Goal: Understand process/instructions

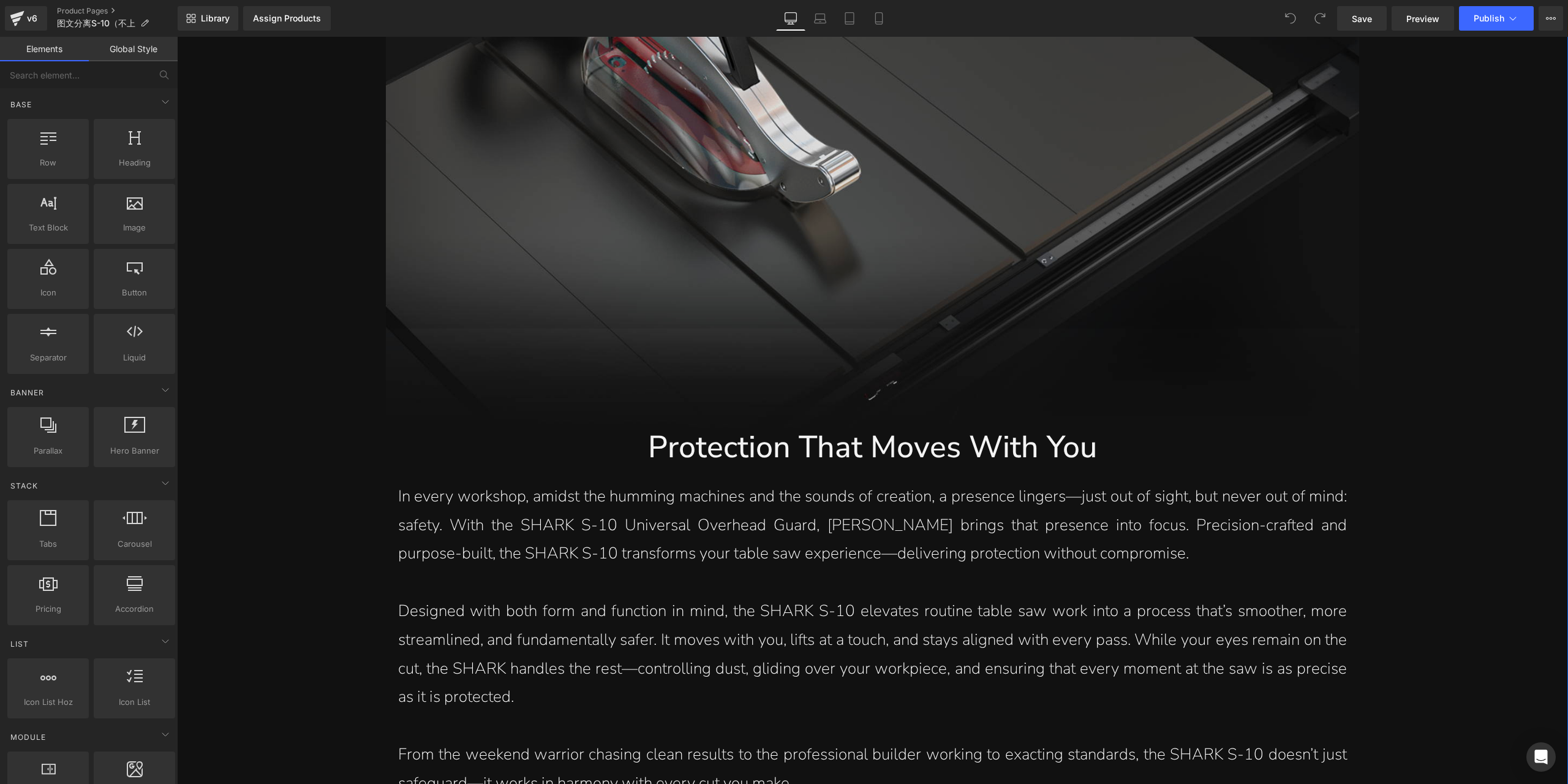
scroll to position [1899, 0]
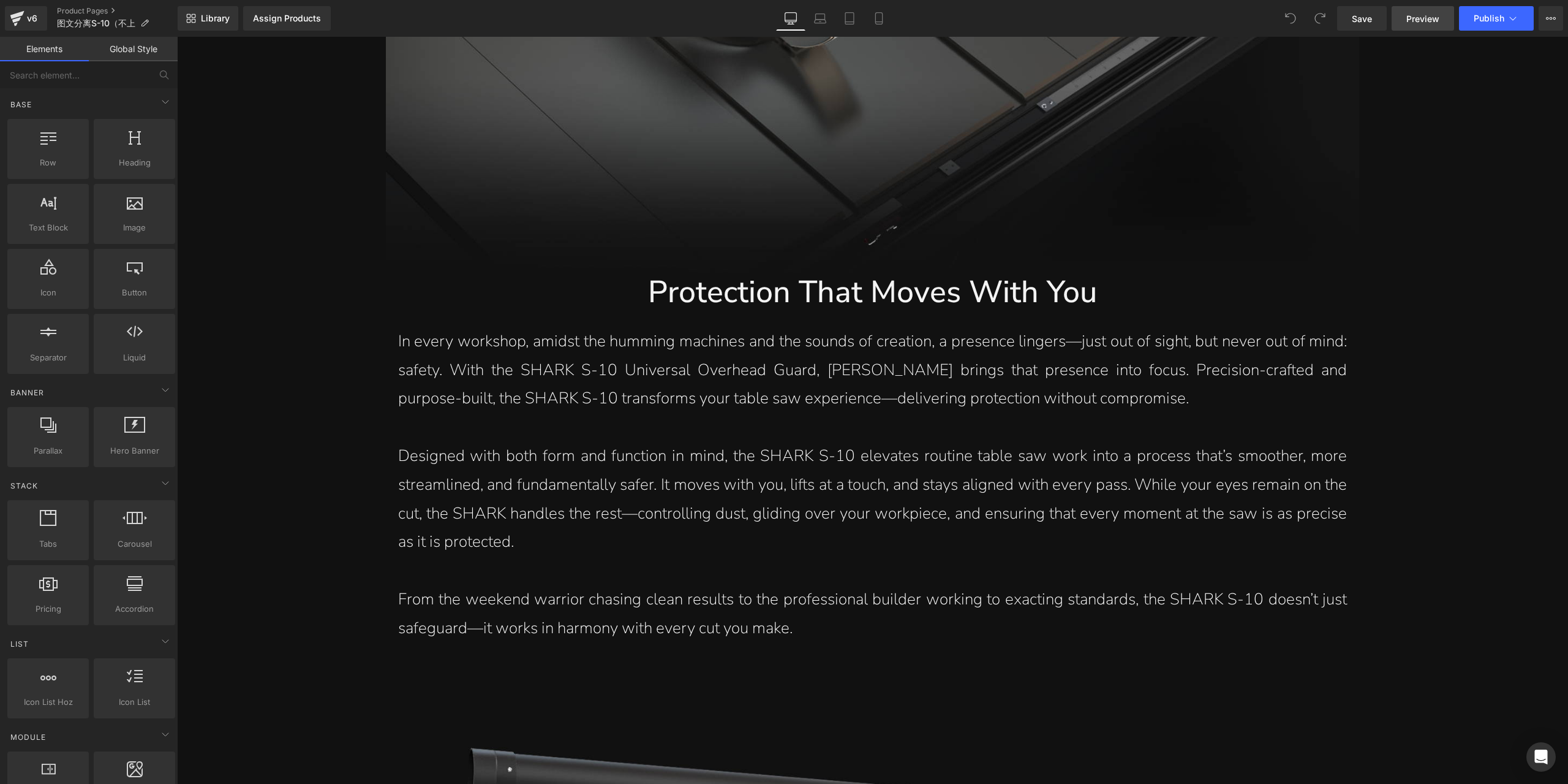
click at [1434, 15] on span "Preview" at bounding box center [1422, 19] width 33 height 13
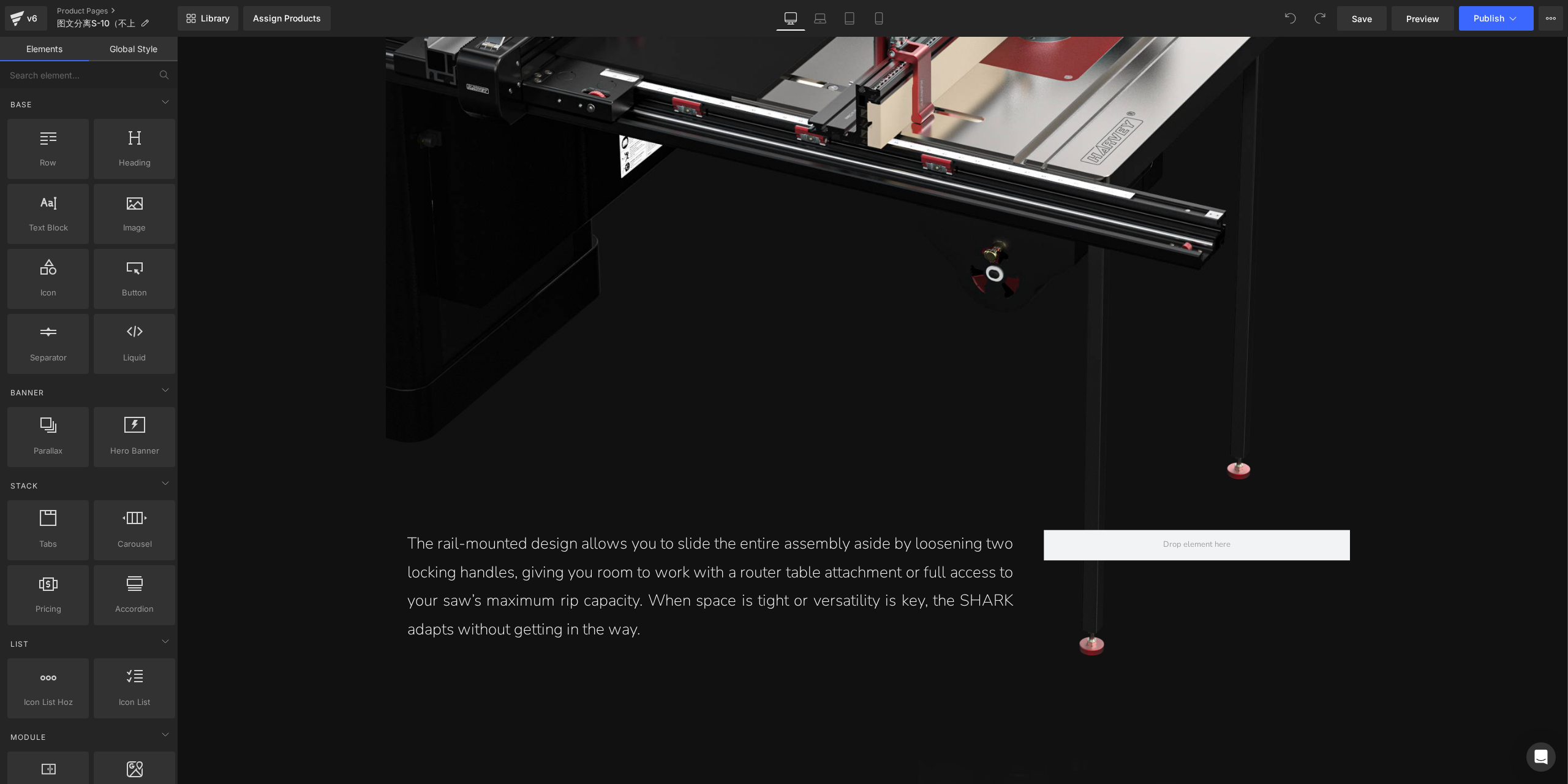
scroll to position [4841, 0]
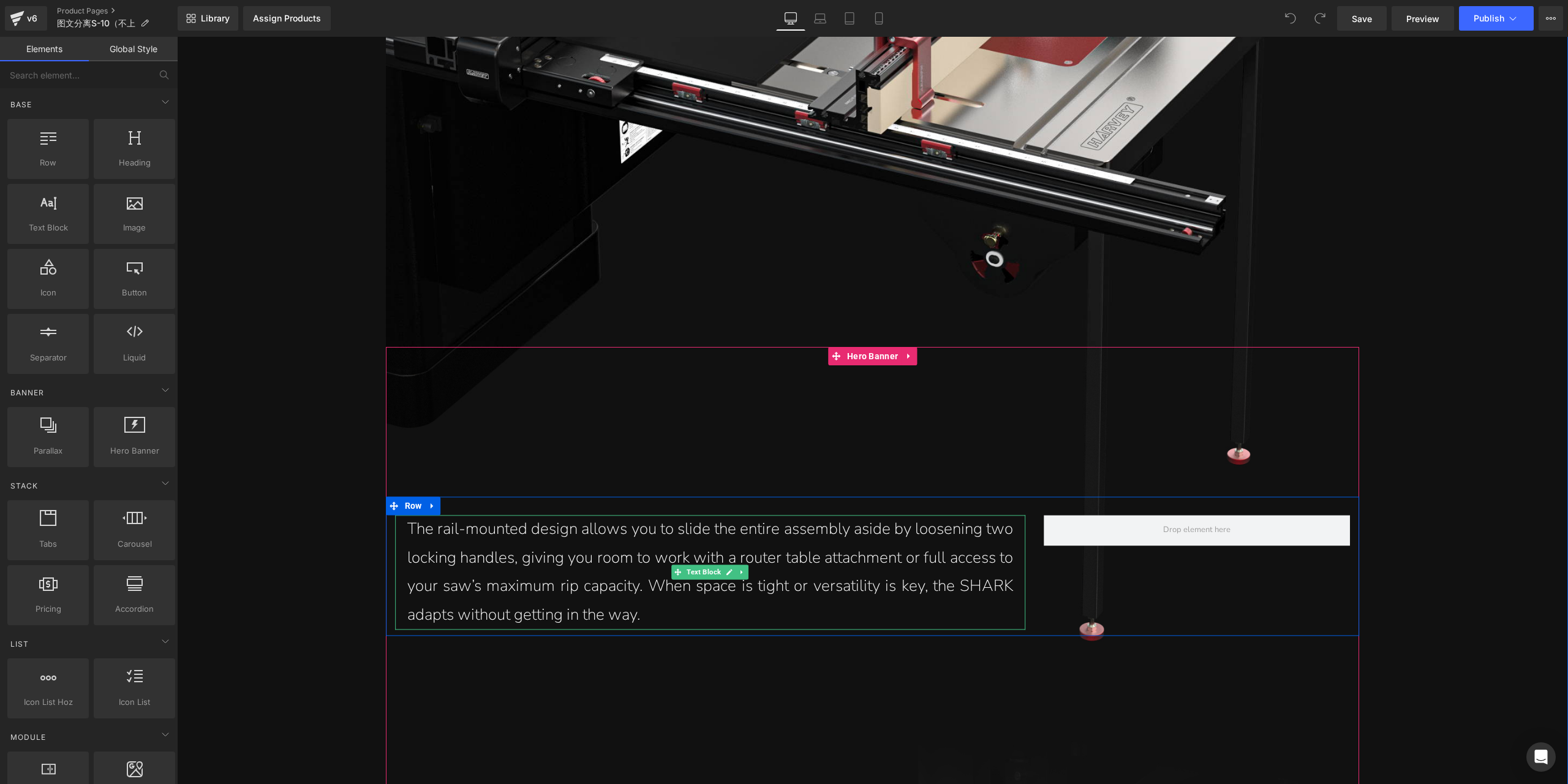
click at [859, 588] on p "The rail-mounted design allows you to slide the entire assembly aside by loosen…" at bounding box center [710, 572] width 607 height 115
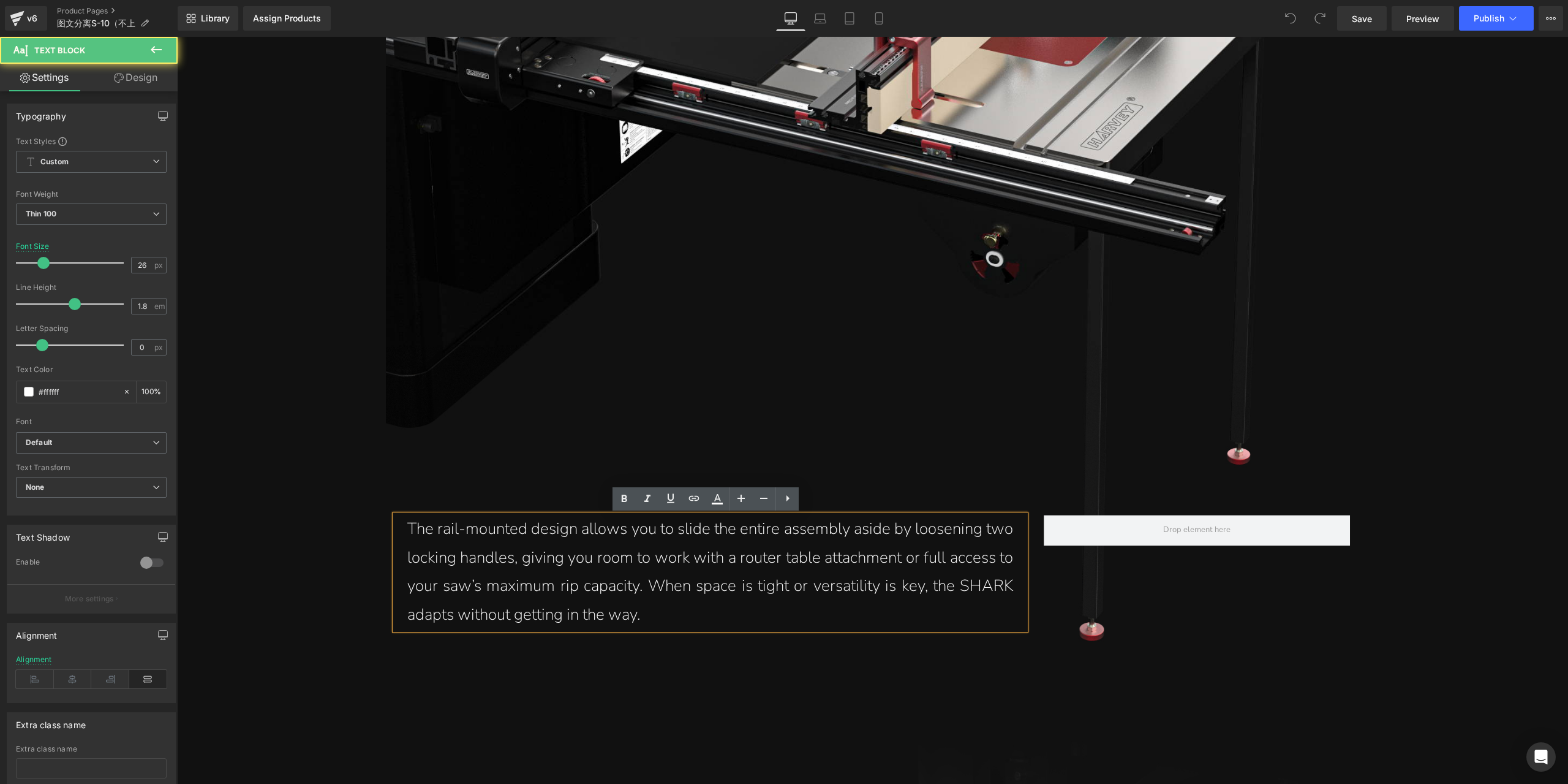
click at [875, 587] on p "The rail-mounted design allows you to slide the entire assembly aside by loosen…" at bounding box center [710, 572] width 607 height 115
click at [941, 562] on p "The rail-mounted design allows you to slide the entire assembly aside by loosen…" at bounding box center [710, 572] width 607 height 115
click at [508, 616] on p "The rail-mounted design allows you to slide the entire assembly aside by loosen…" at bounding box center [710, 572] width 607 height 115
click at [510, 616] on p "The rail-mounted design allows you to slide the entire assembly aside by loosen…" at bounding box center [710, 572] width 607 height 115
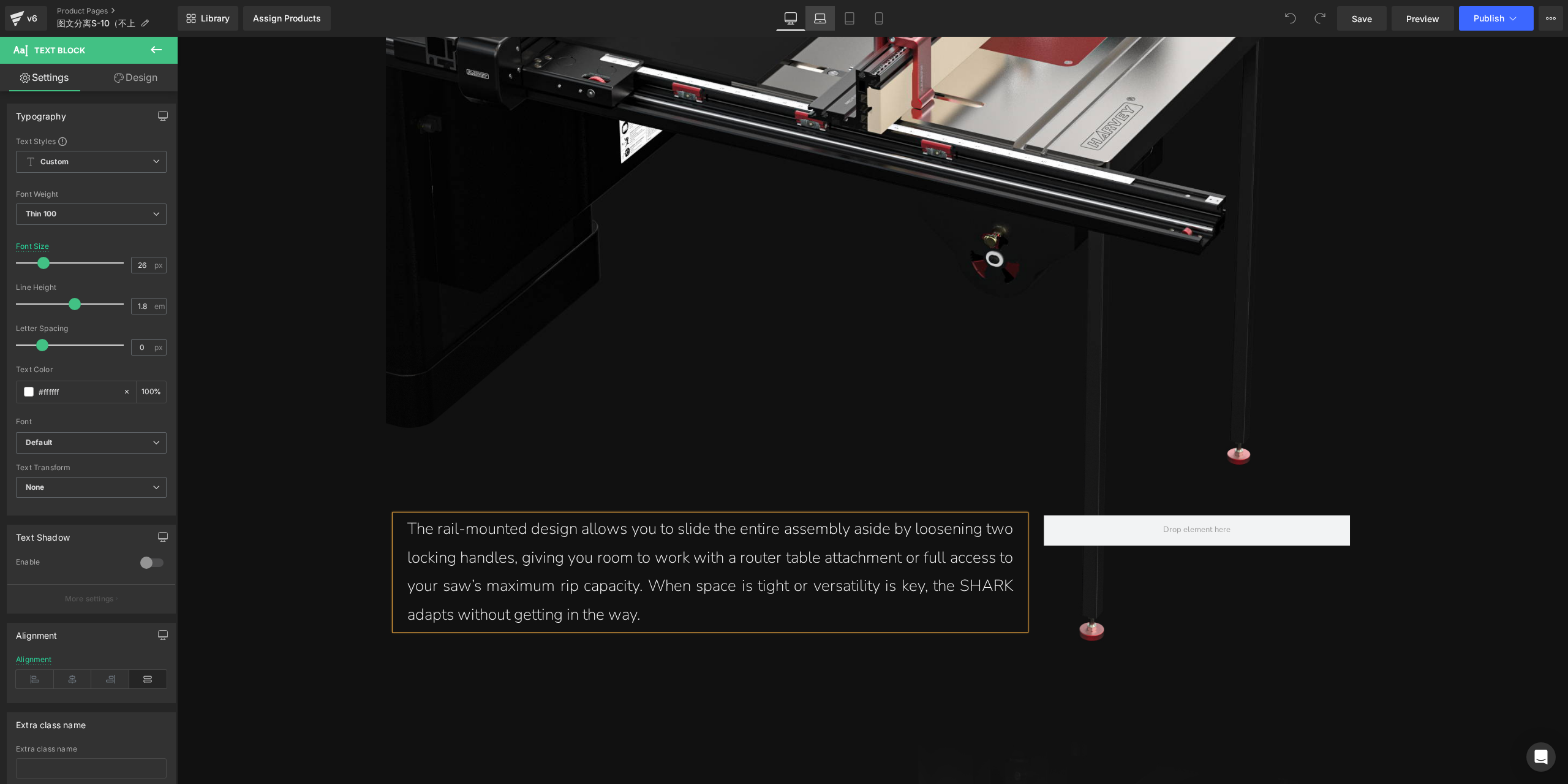
click at [818, 17] on icon at bounding box center [820, 19] width 13 height 13
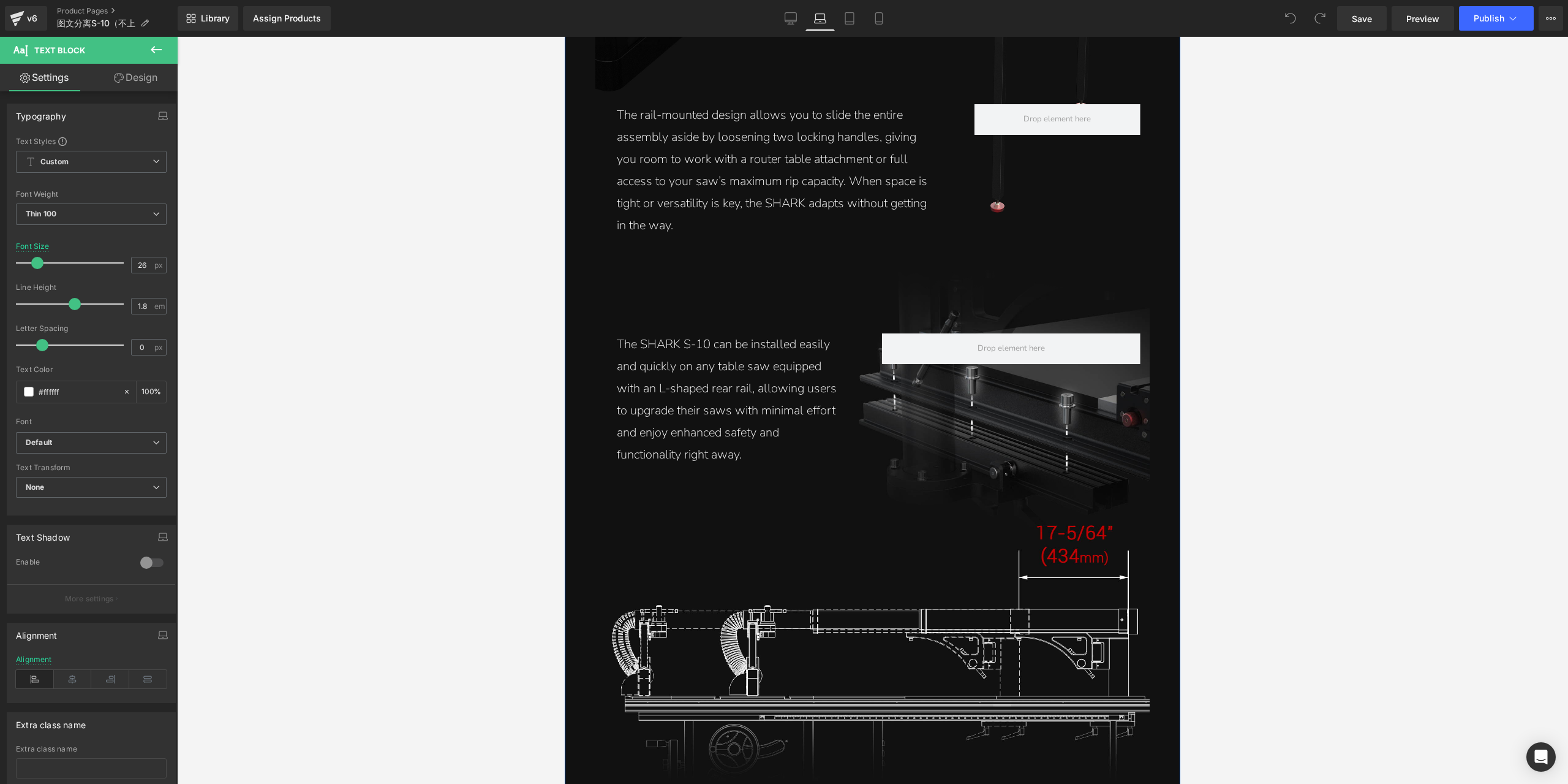
scroll to position [3074, 0]
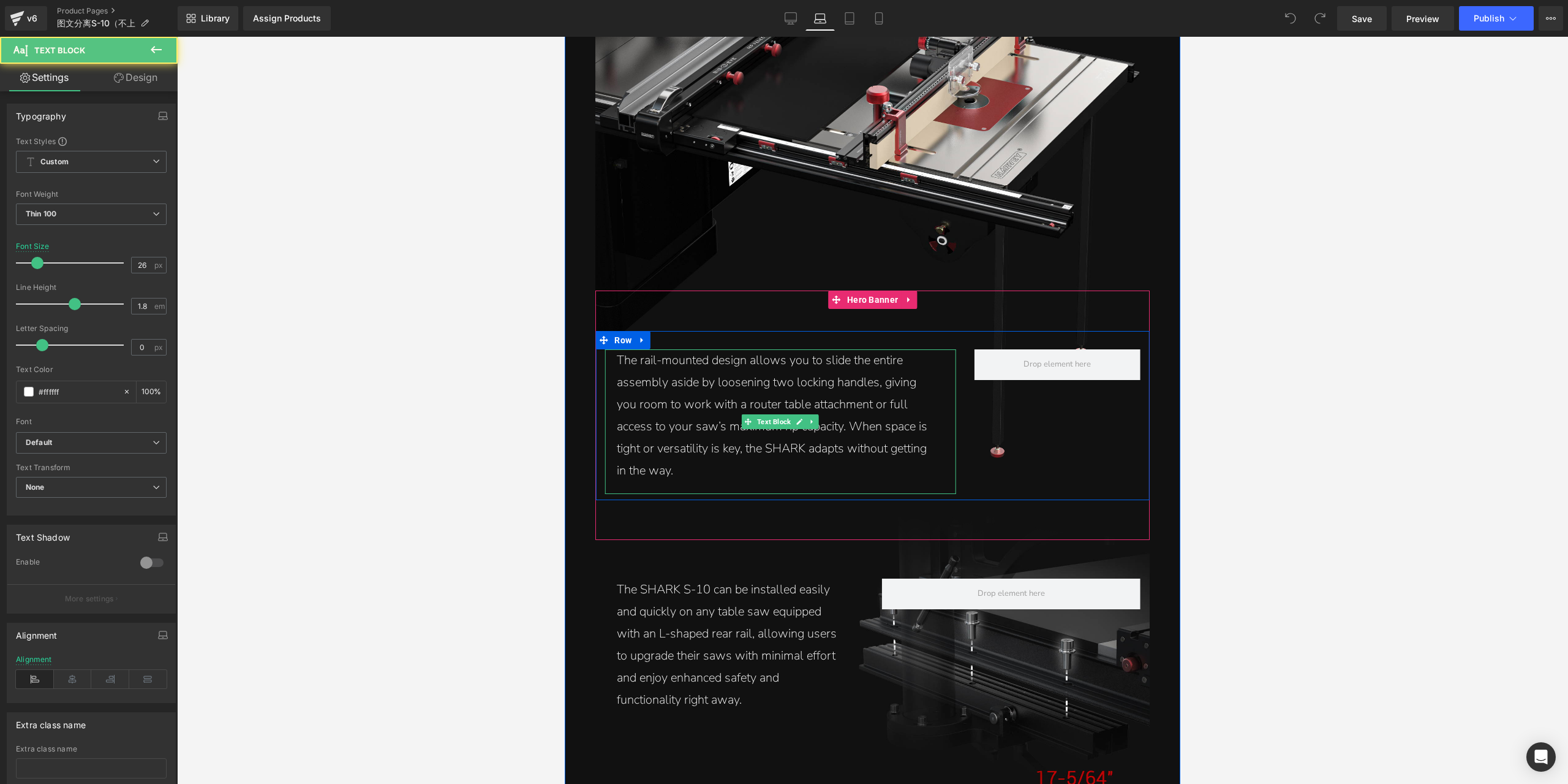
click at [859, 442] on p "The rail-mounted design allows you to slide the entire assembly aside by loosen…" at bounding box center [773, 415] width 314 height 132
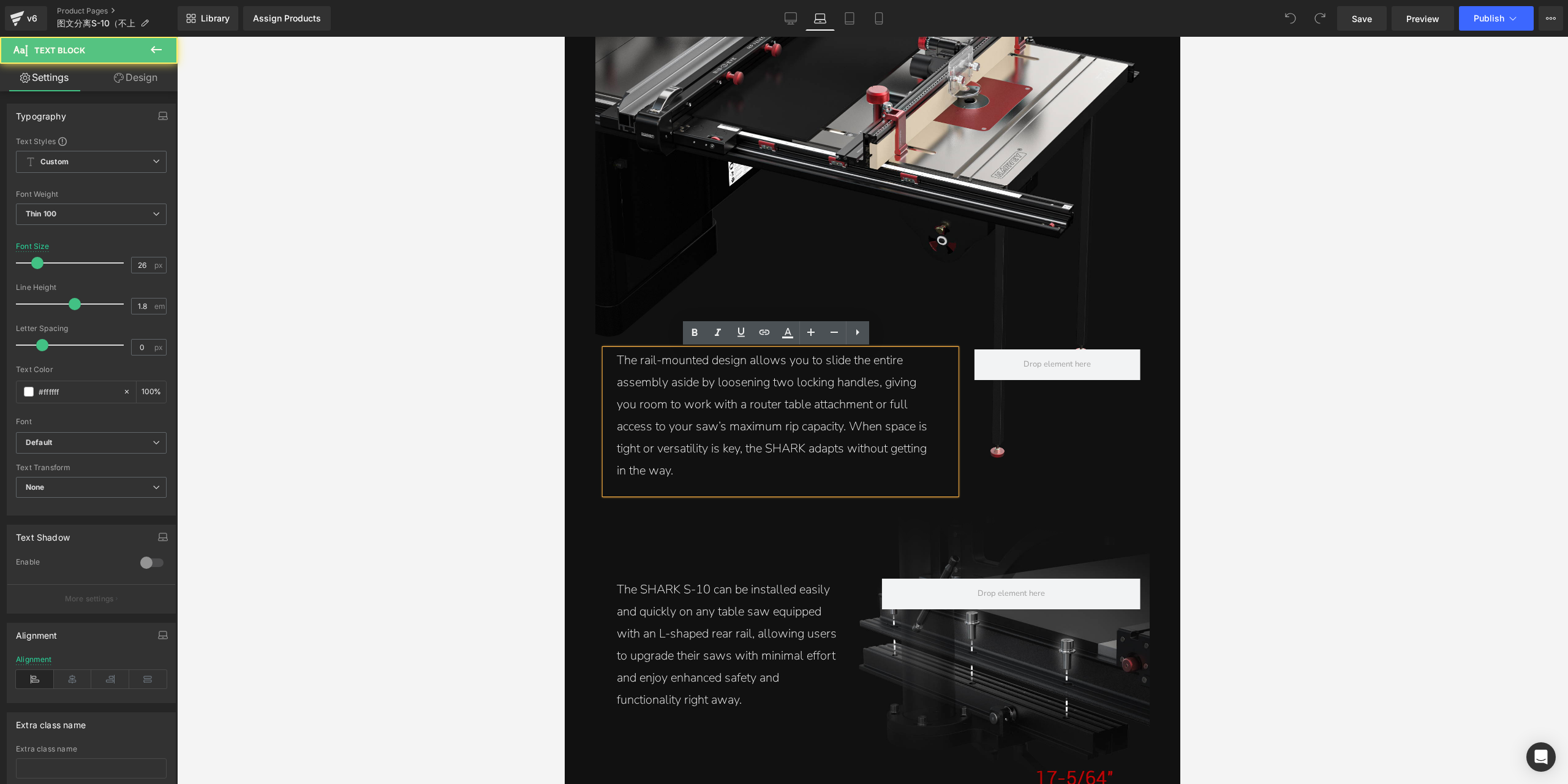
click at [887, 448] on p "The rail-mounted design allows you to slide the entire assembly aside by loosen…" at bounding box center [773, 415] width 314 height 132
click at [855, 26] on link "Tablet" at bounding box center [849, 18] width 29 height 24
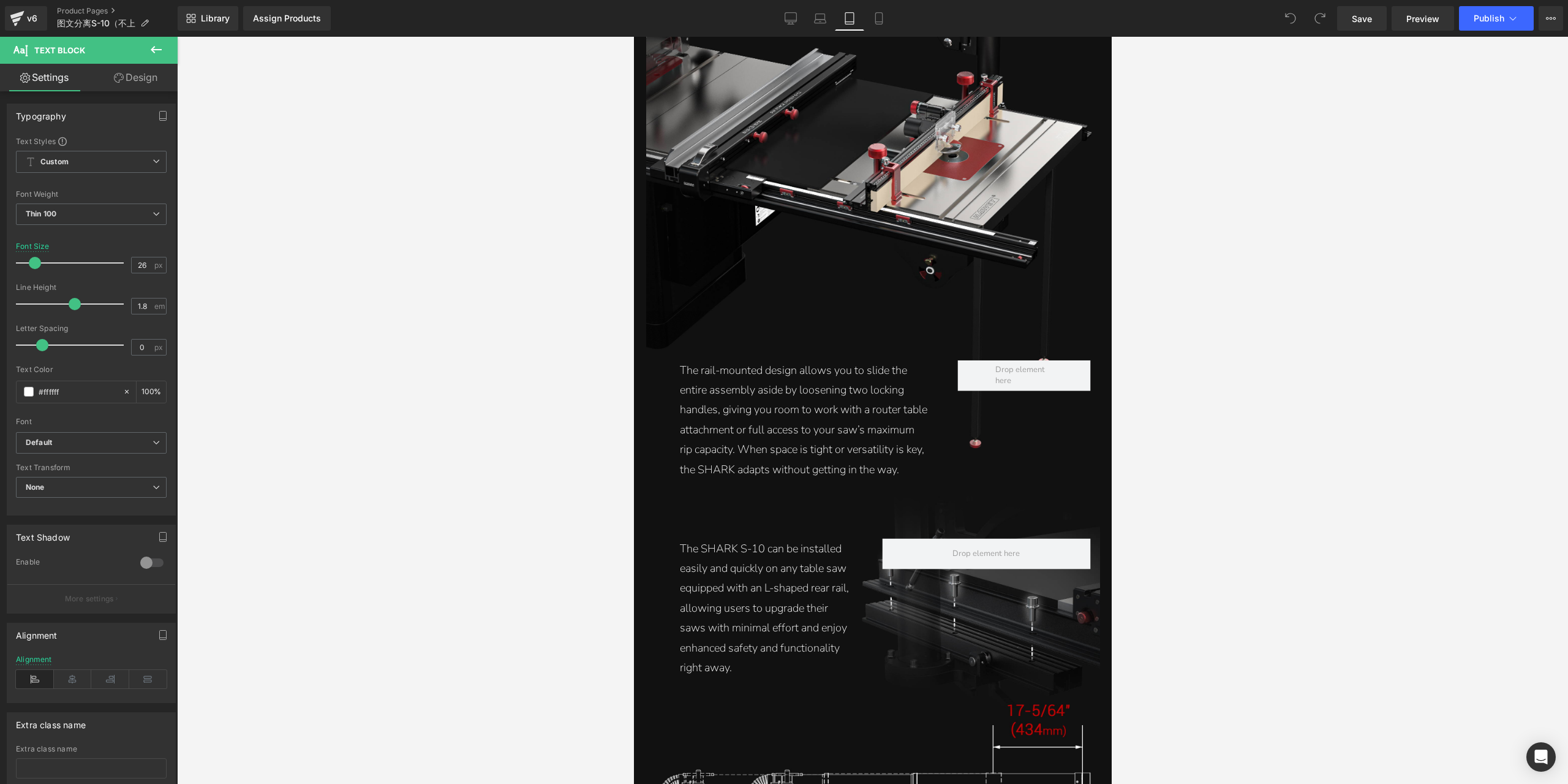
scroll to position [3004, 0]
click at [842, 427] on p "The rail-mounted design allows you to slide the entire assembly aside by loosen…" at bounding box center [803, 419] width 248 height 119
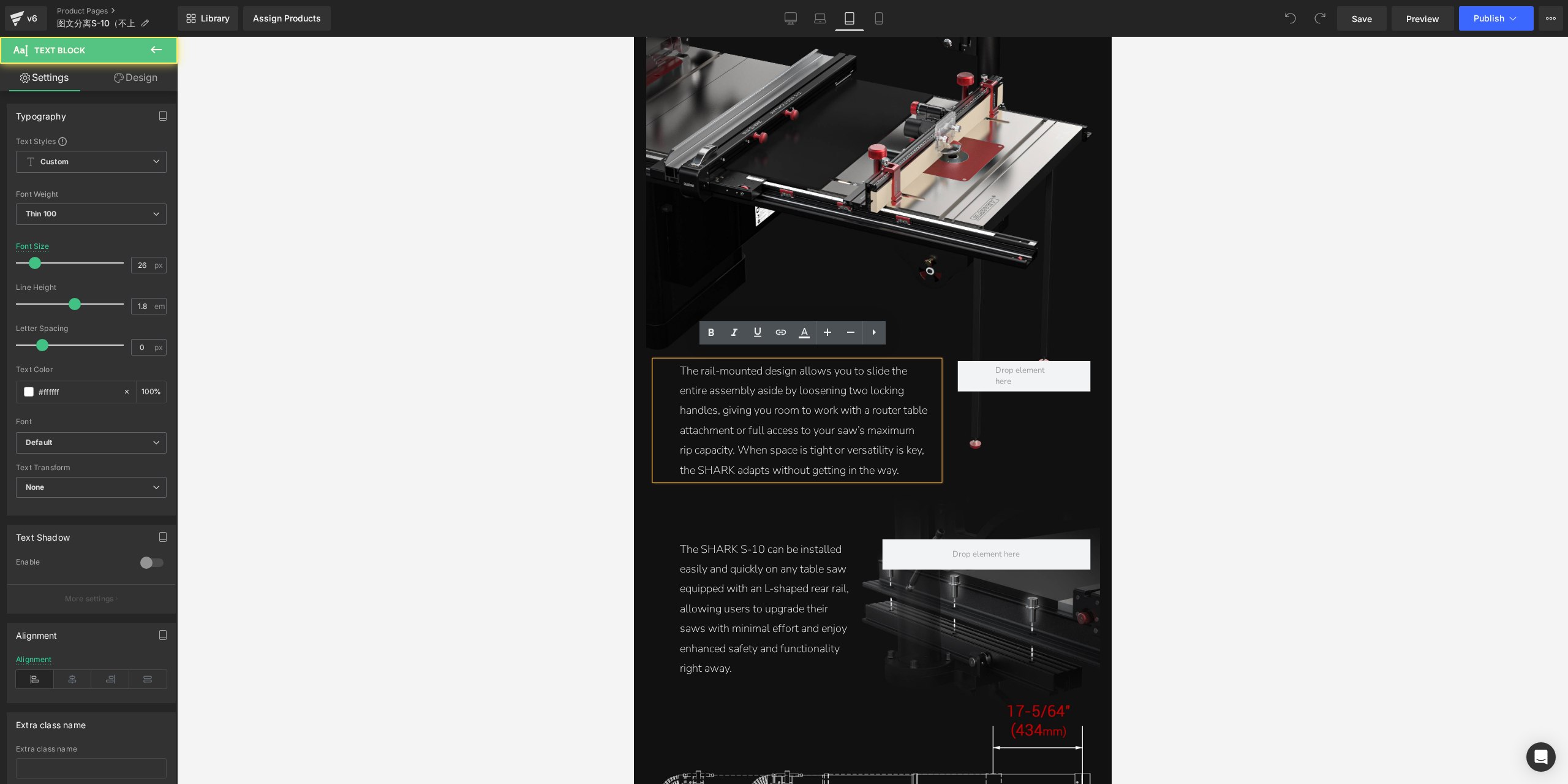
click at [886, 455] on p "The rail-mounted design allows you to slide the entire assembly aside by loosen…" at bounding box center [803, 419] width 248 height 119
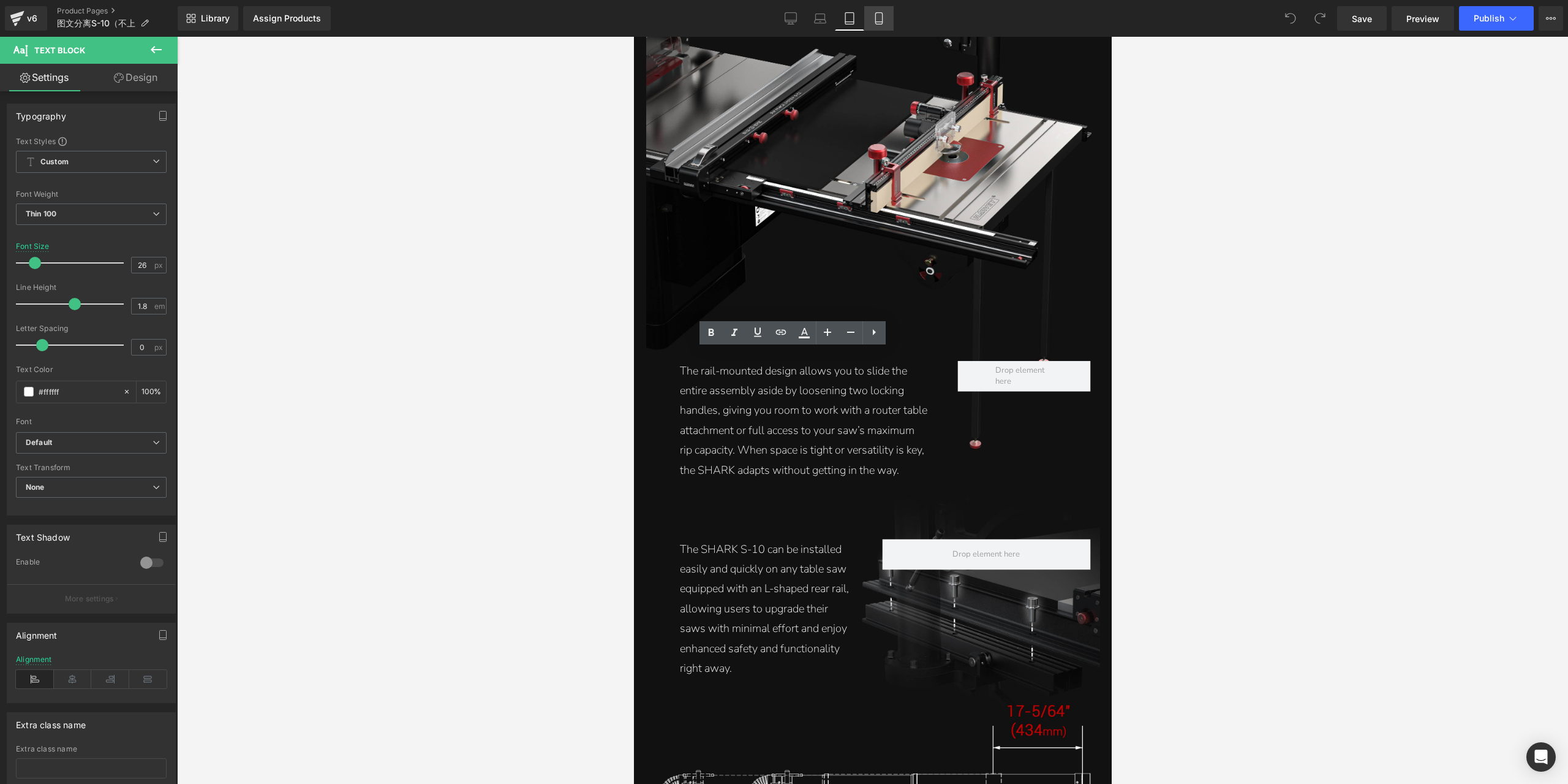
click at [884, 21] on icon at bounding box center [879, 19] width 13 height 13
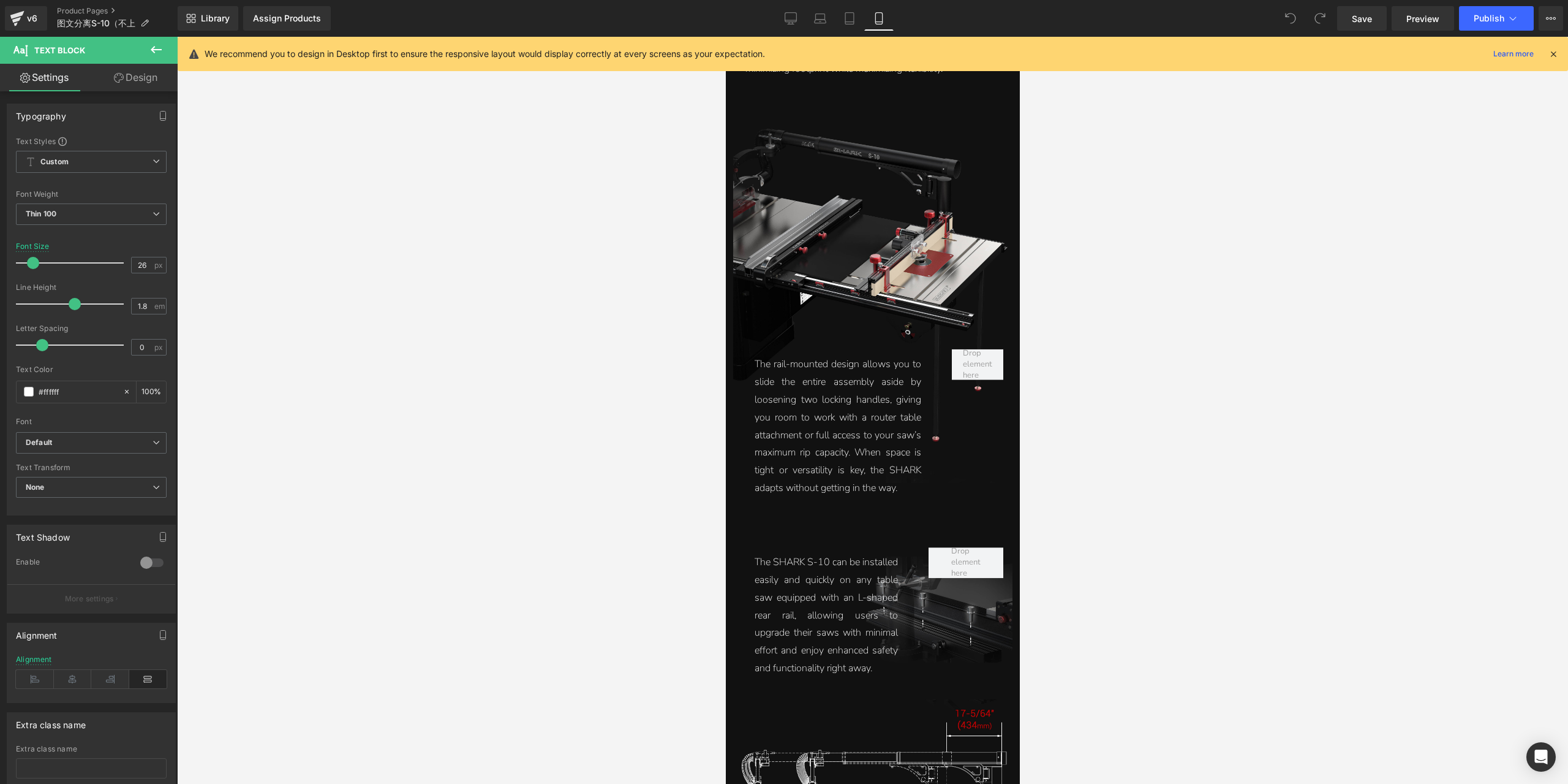
scroll to position [2159, 0]
click at [835, 438] on p "The rail-mounted design allows you to slide the entire assembly aside by loosen…" at bounding box center [838, 426] width 167 height 141
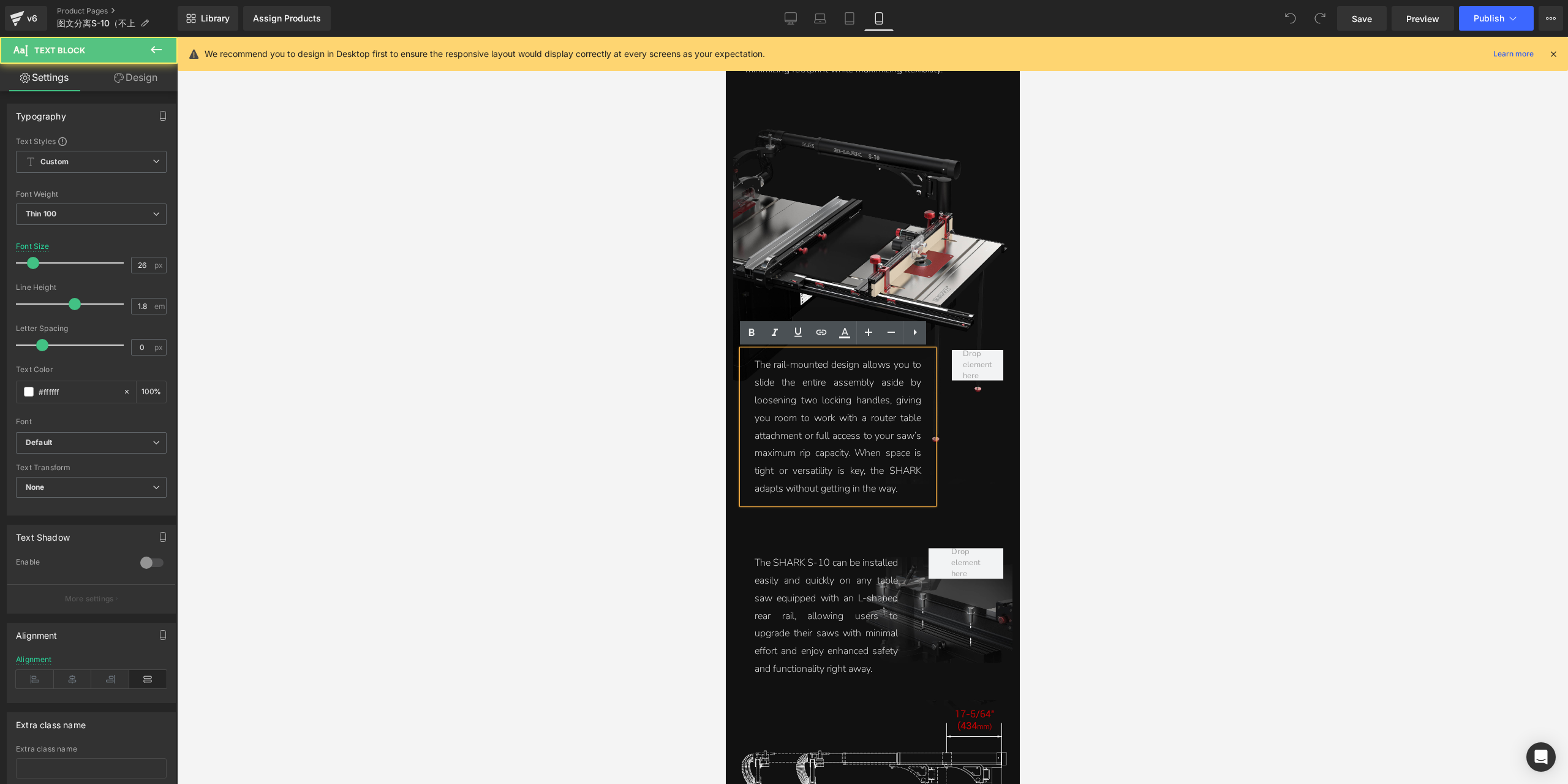
click at [815, 490] on p "The rail-mounted design allows you to slide the entire assembly aside by loosen…" at bounding box center [838, 426] width 167 height 141
click at [813, 490] on p "The rail-mounted design allows you to slide the entire assembly aside by loosen…" at bounding box center [838, 426] width 167 height 141
click at [851, 456] on p "The rail-mounted design allows you to slide the entire assembly aside by loosen…" at bounding box center [838, 426] width 167 height 141
click at [814, 492] on p "The rail-mounted design allows you to slide the entire assembly aside by loosen…" at bounding box center [838, 426] width 167 height 141
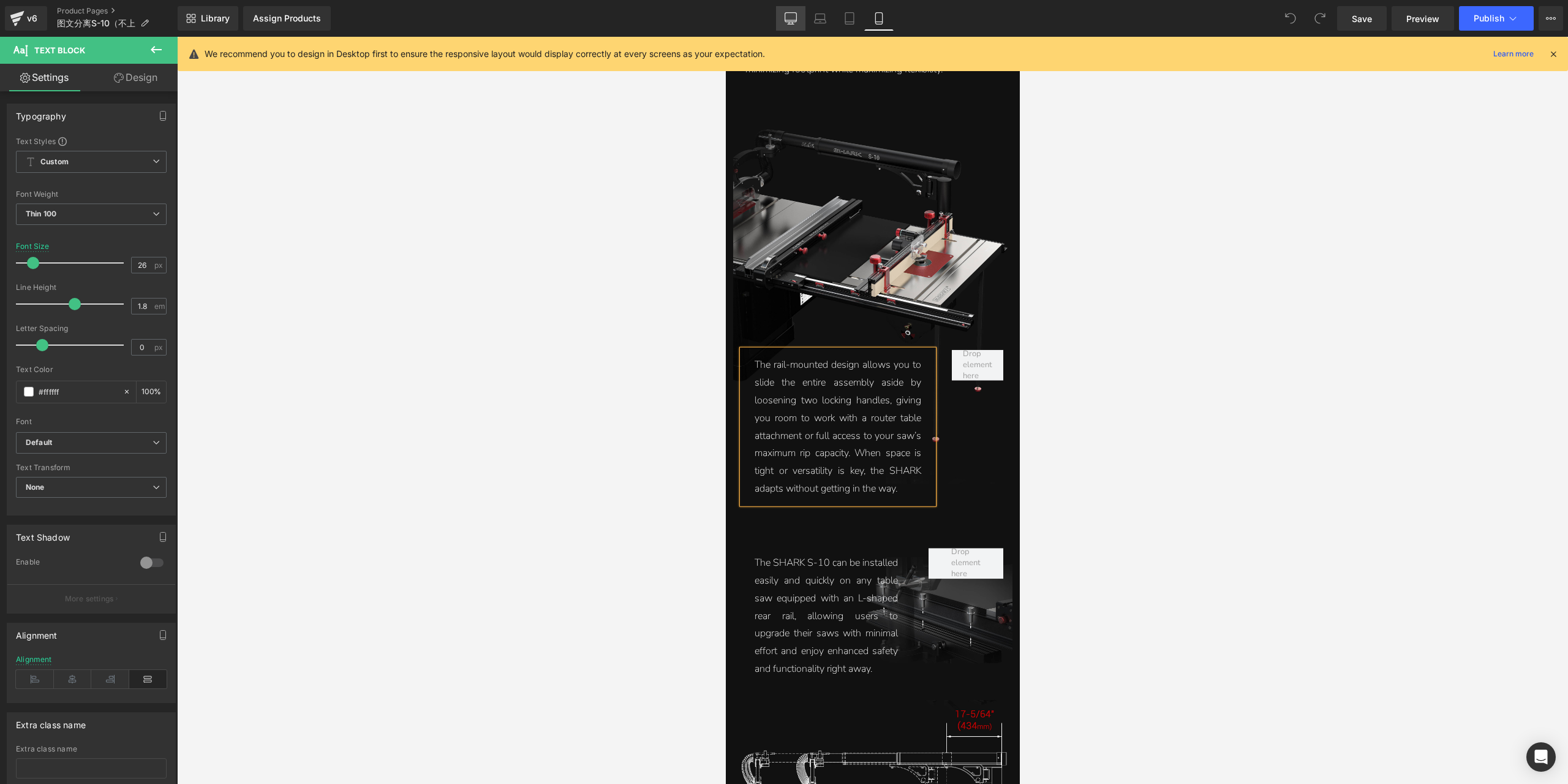
click at [802, 19] on link "Desktop" at bounding box center [790, 18] width 29 height 24
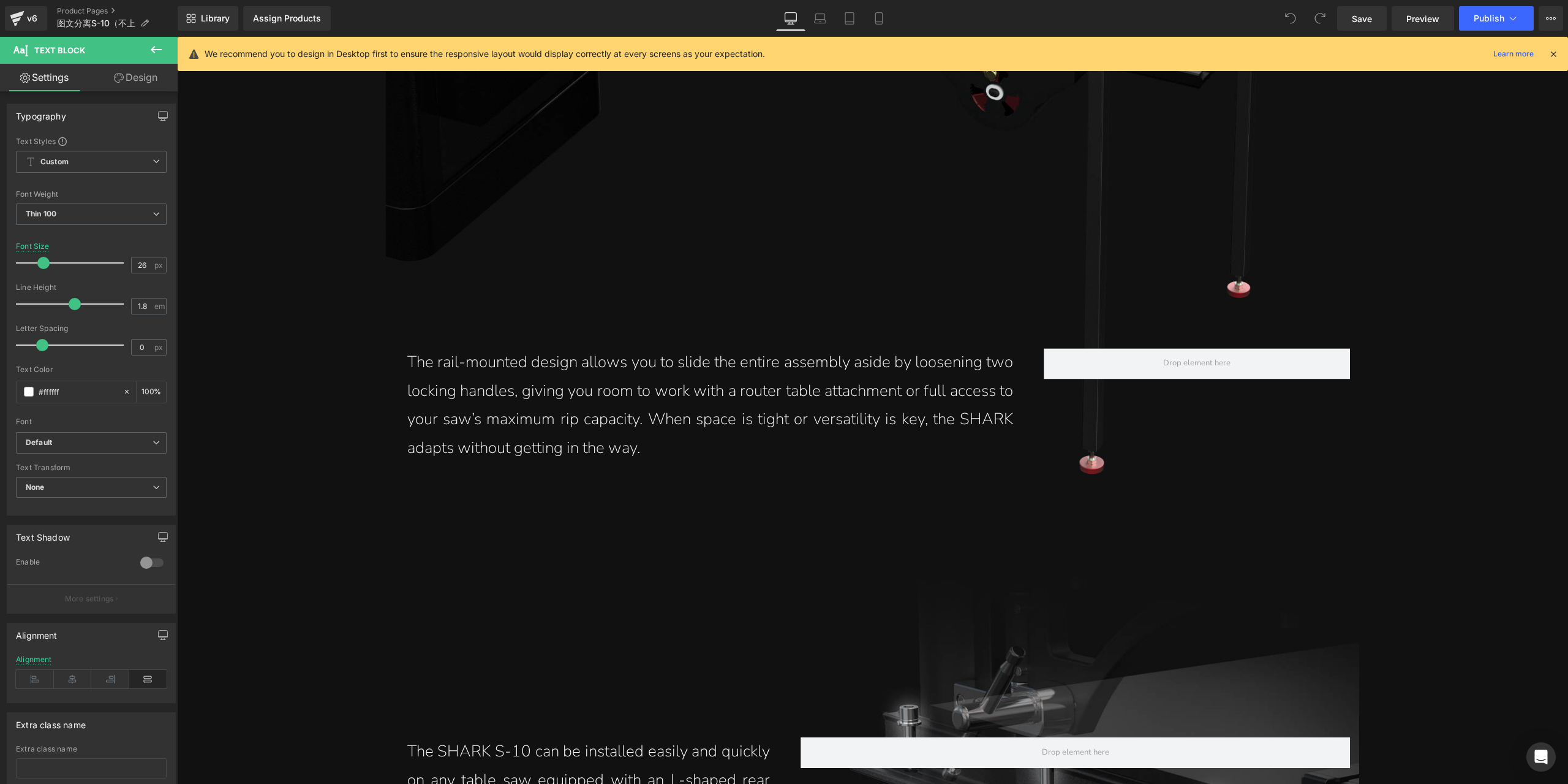
scroll to position [5007, 0]
click at [808, 398] on p "The rail-mounted design allows you to slide the entire assembly aside by loosen…" at bounding box center [710, 406] width 607 height 115
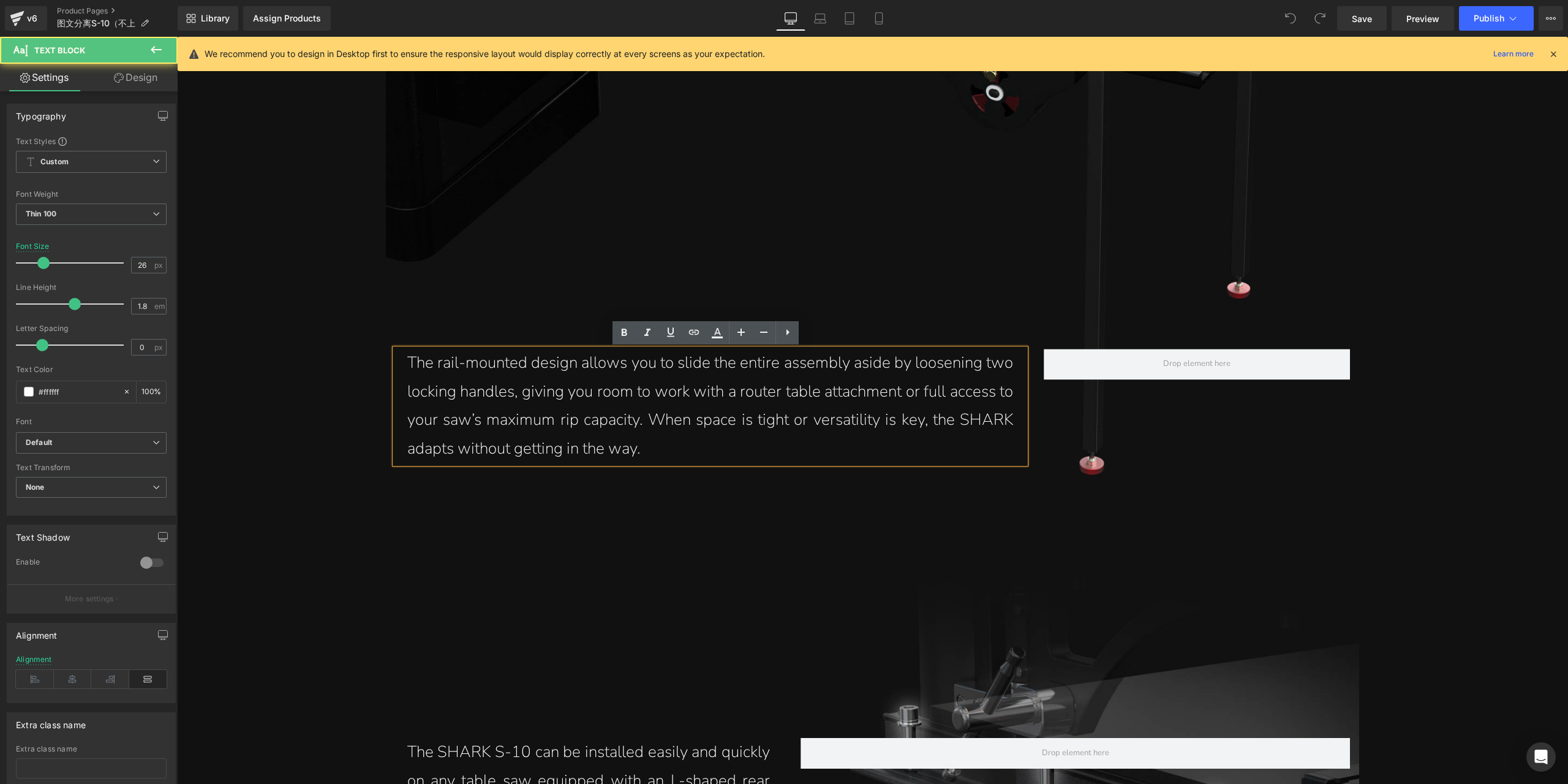
click at [972, 431] on p "The rail-mounted design allows you to slide the entire assembly aside by loosen…" at bounding box center [710, 406] width 607 height 115
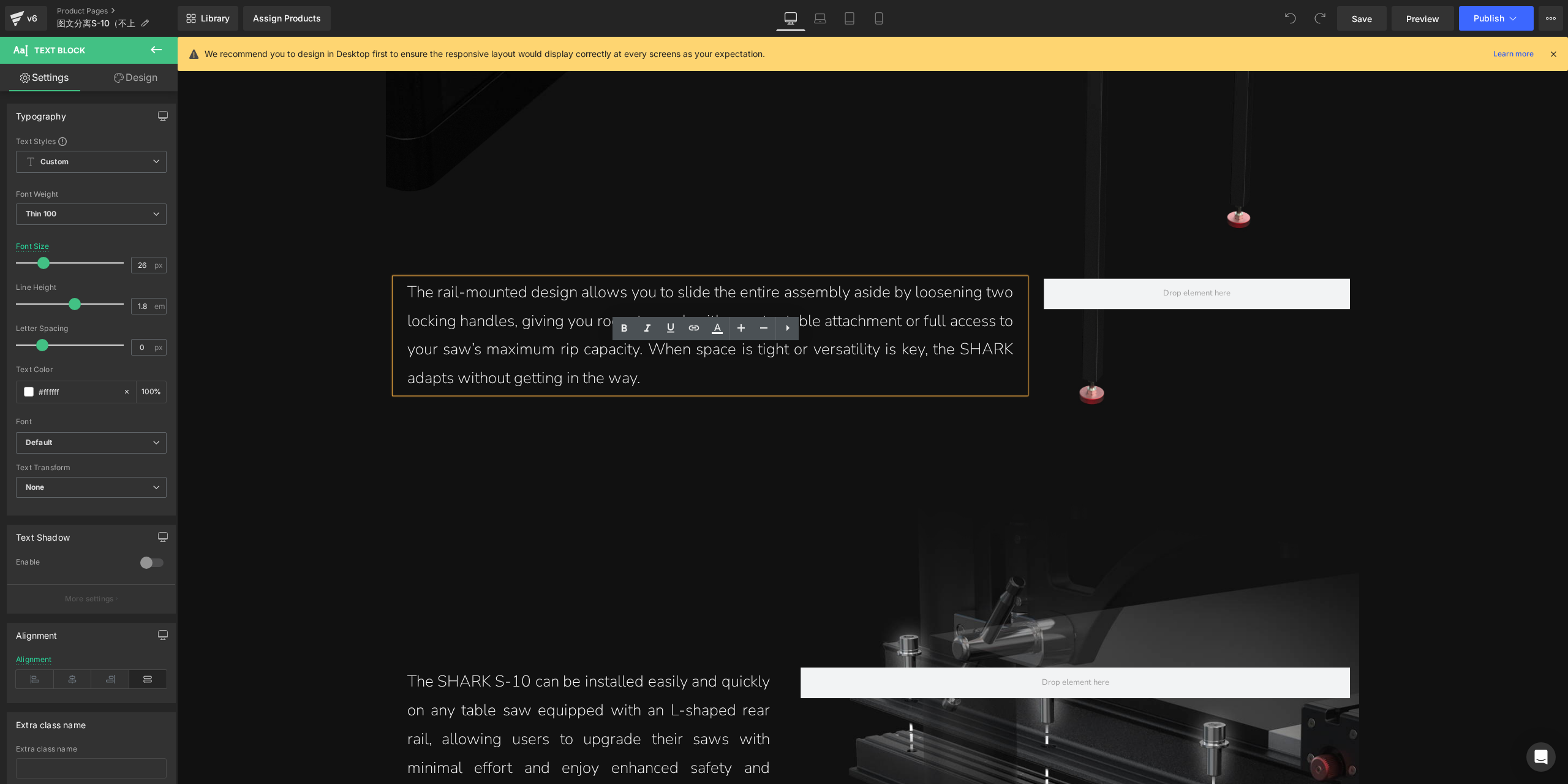
scroll to position [5129, 0]
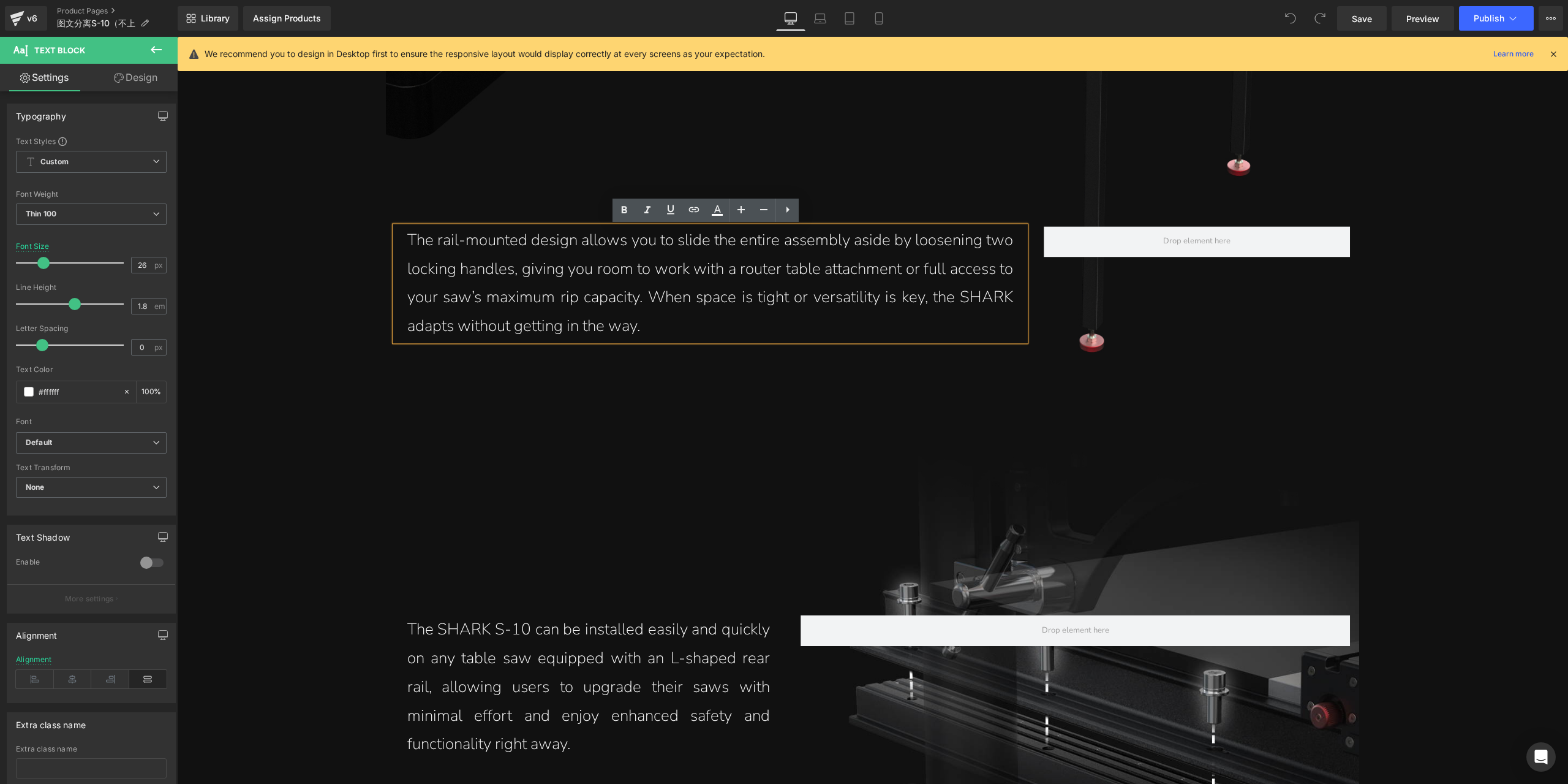
click at [511, 328] on p "The rail-mounted design allows you to slide the entire assembly aside by loosen…" at bounding box center [710, 283] width 607 height 115
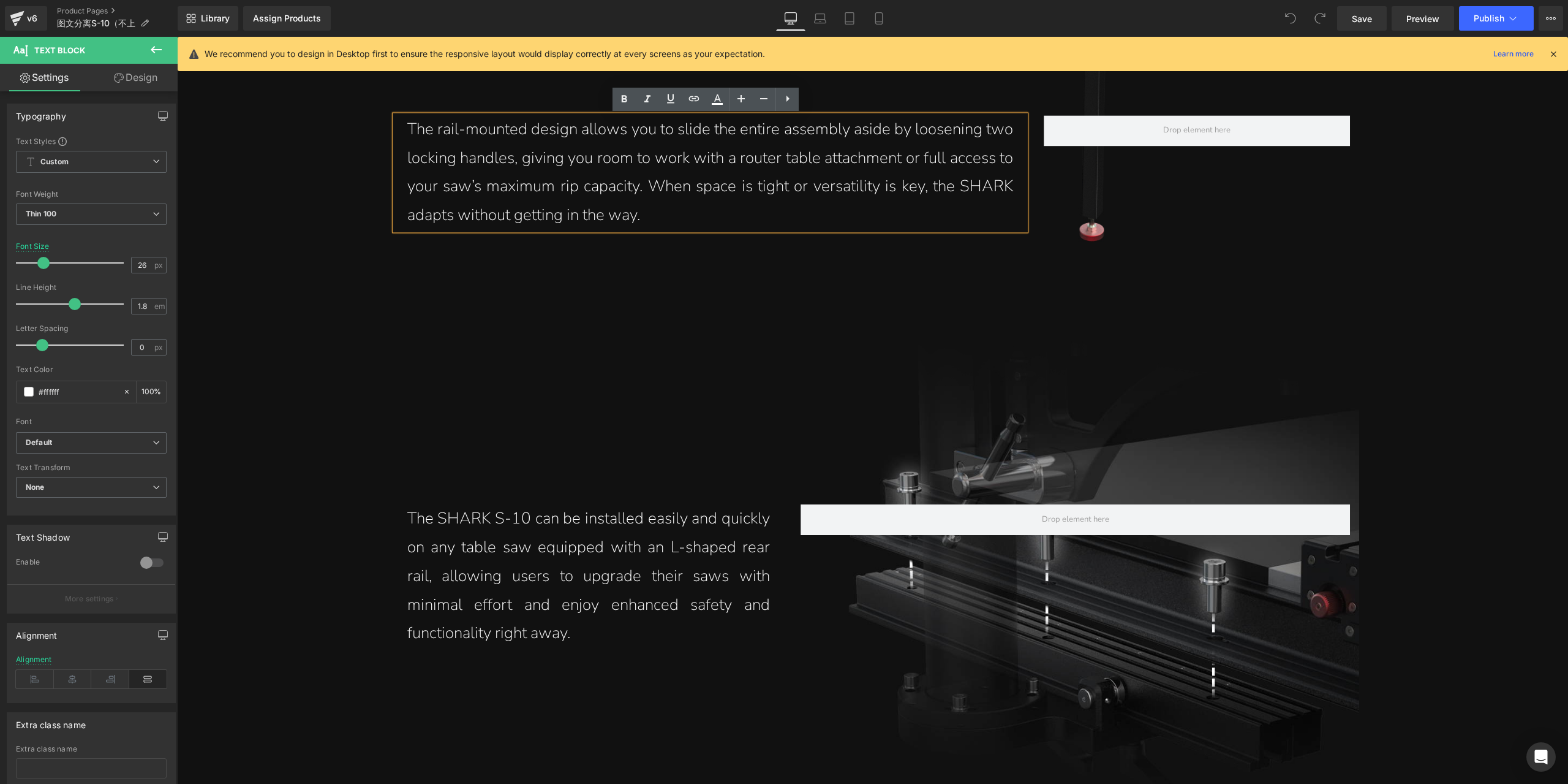
scroll to position [5252, 0]
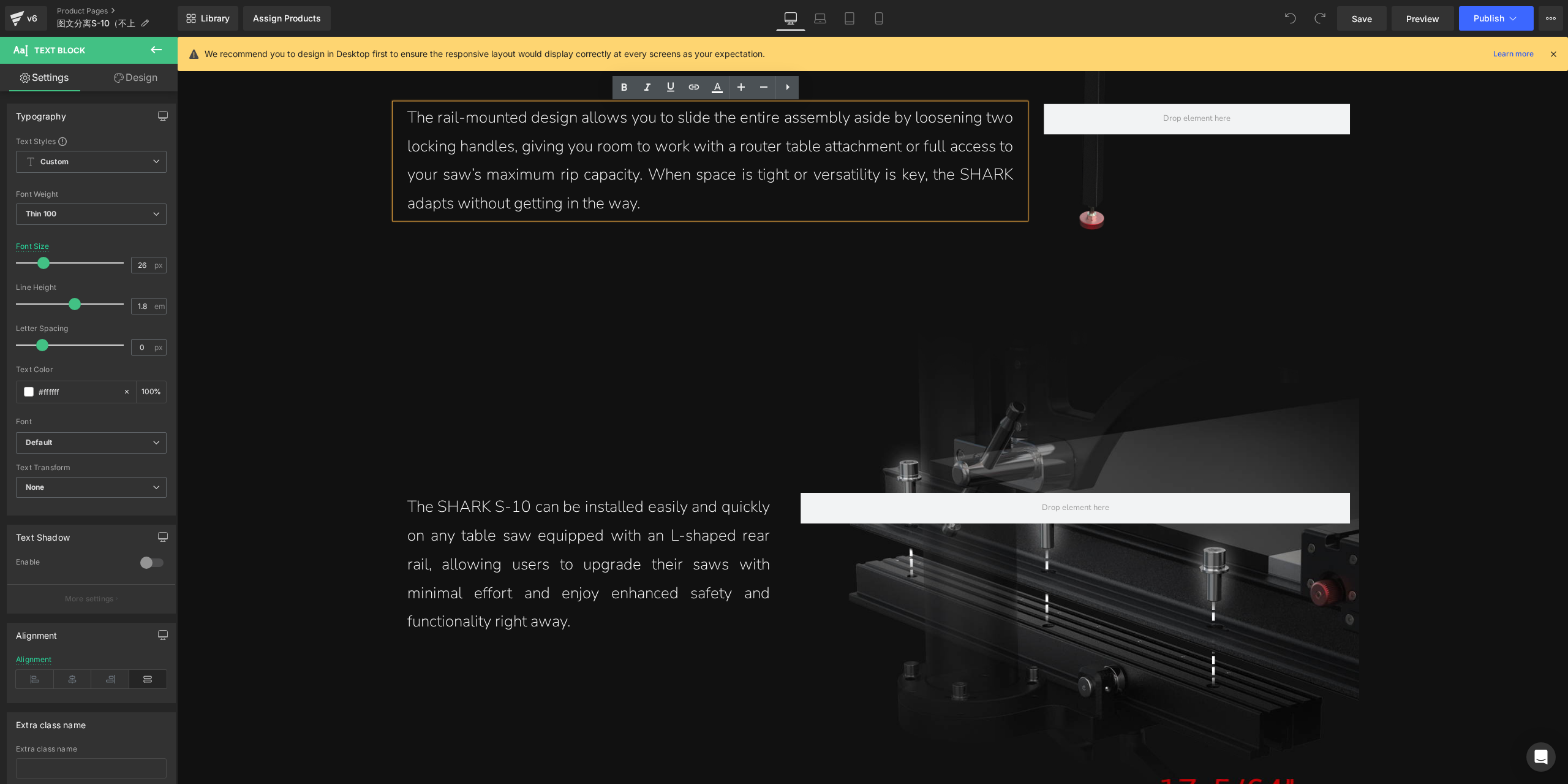
click at [658, 573] on p "The SHARK S-10 can be installed easily and quickly on any table saw equipped wi…" at bounding box center [588, 564] width 362 height 143
